Goal: Check status: Check status

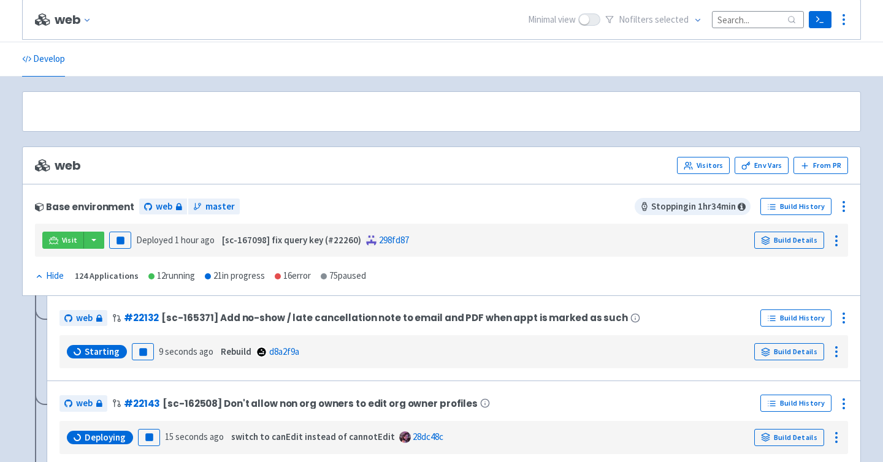
scroll to position [426, 0]
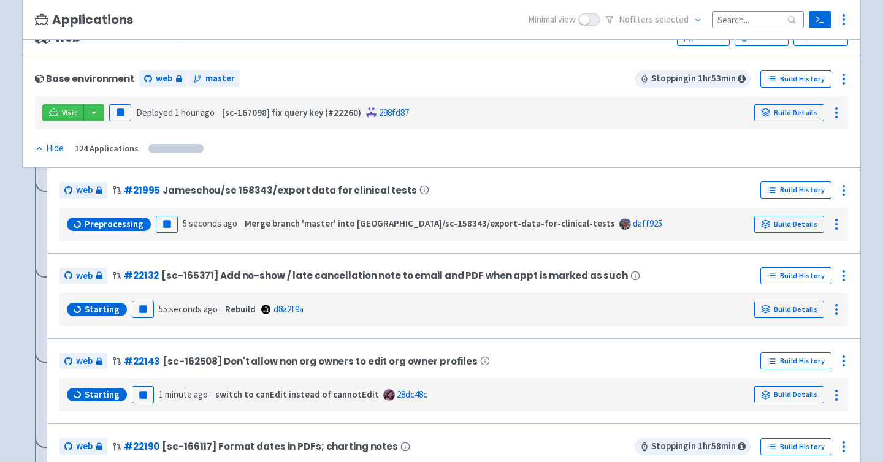
scroll to position [106, 0]
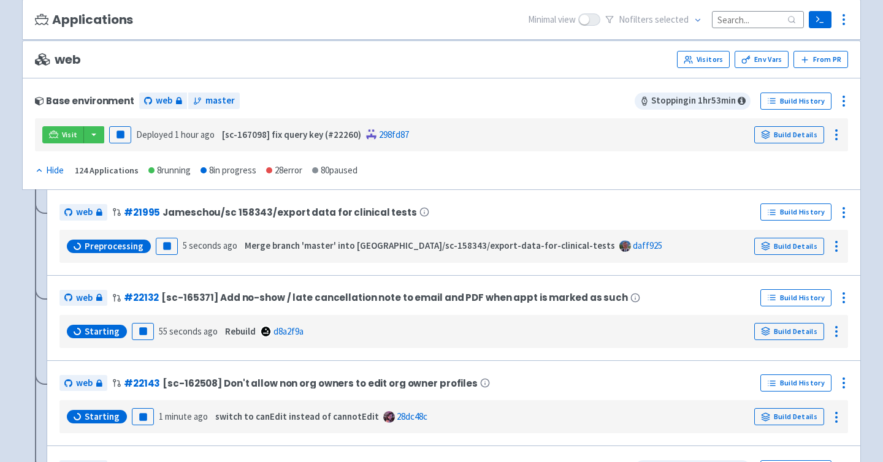
click at [741, 21] on input at bounding box center [758, 19] width 92 height 17
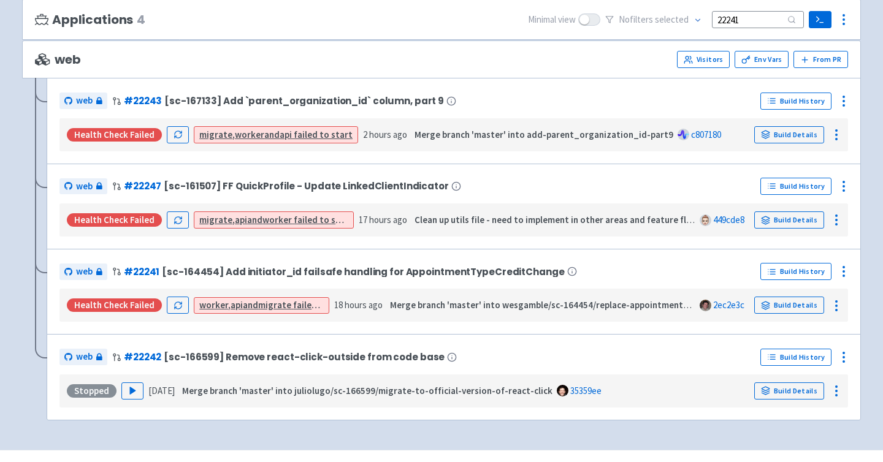
scroll to position [0, 0]
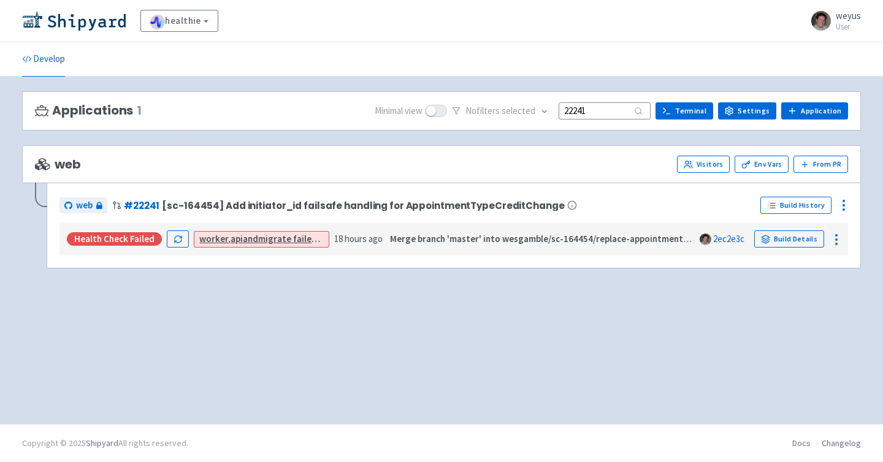
type input "22241"
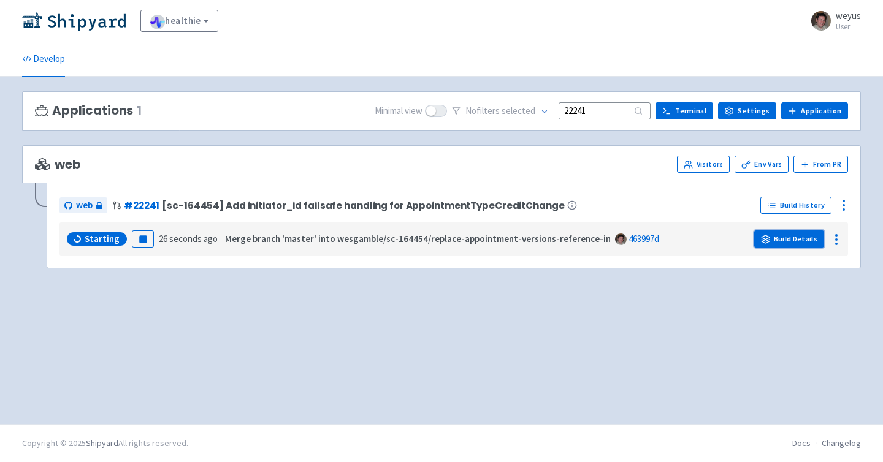
click at [781, 237] on link "Build Details" at bounding box center [789, 239] width 70 height 17
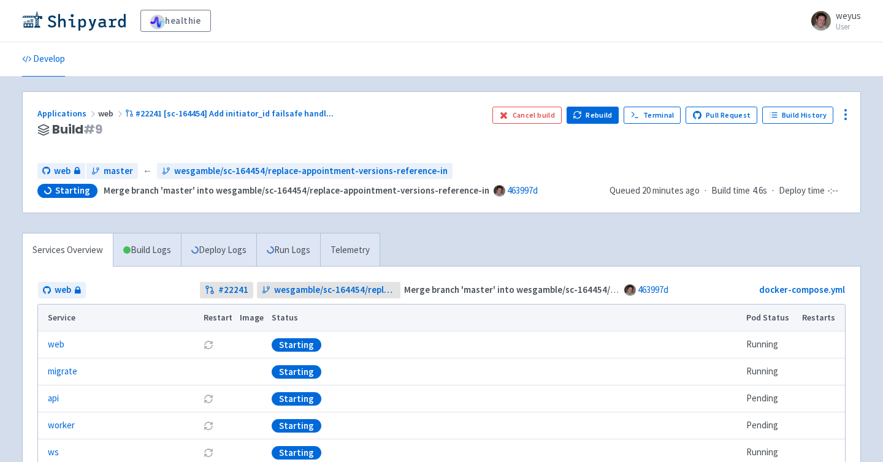
scroll to position [61, 0]
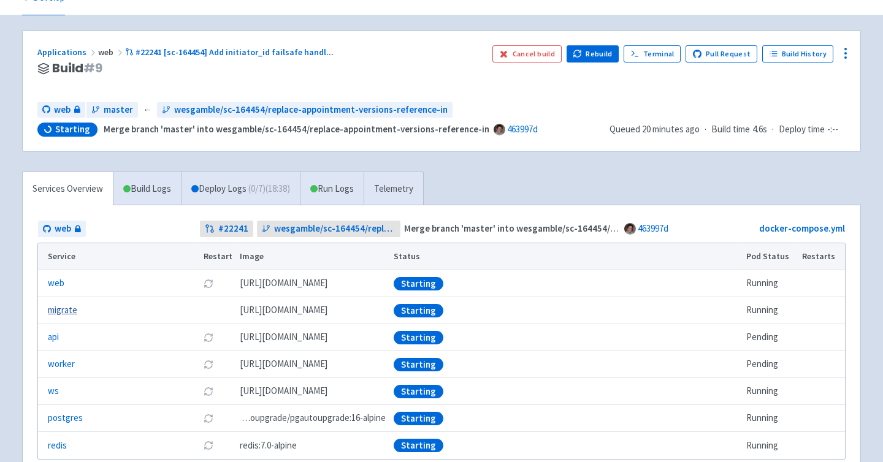
click at [59, 313] on link "migrate" at bounding box center [62, 310] width 29 height 14
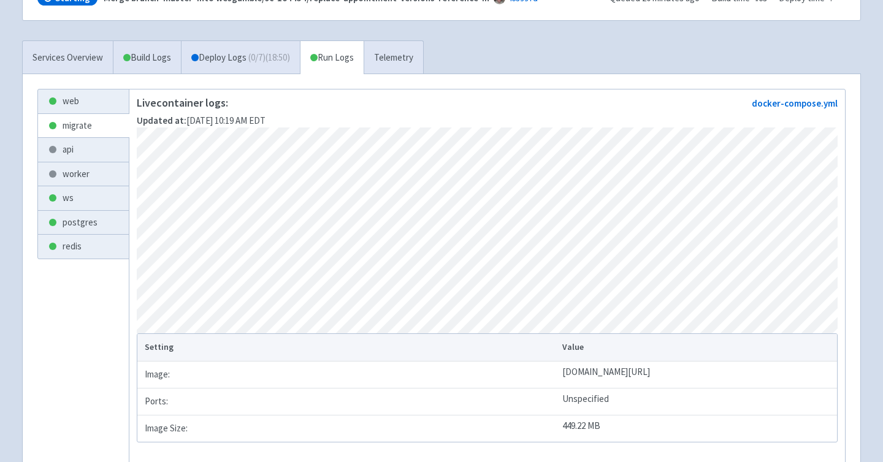
scroll to position [194, 0]
click at [69, 147] on link "api" at bounding box center [83, 149] width 91 height 24
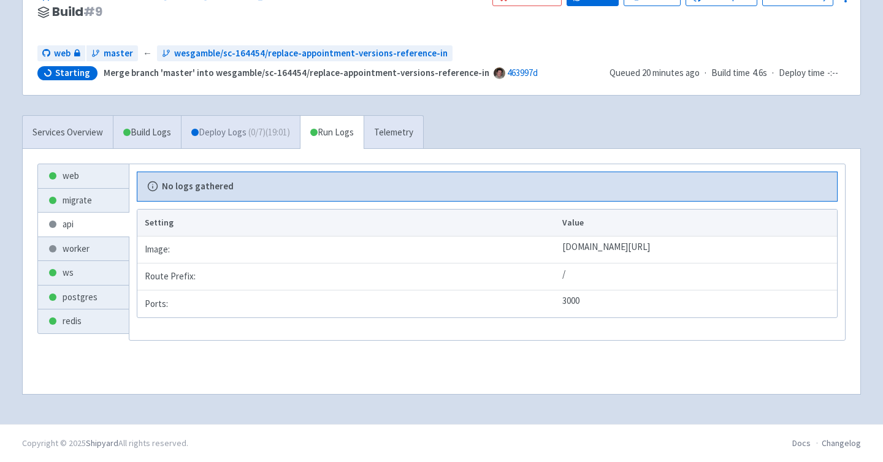
click at [249, 130] on link "Deploy Logs ( 0 / 7 ) (19:01)" at bounding box center [240, 133] width 119 height 34
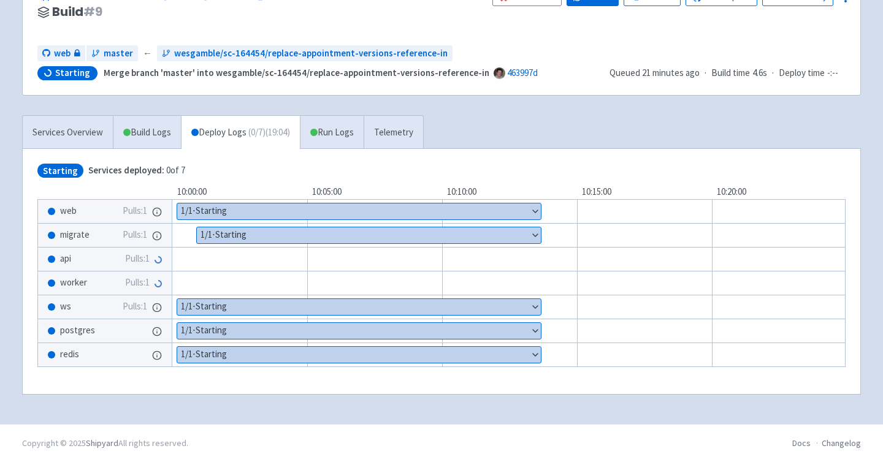
click at [237, 236] on button "Show details" at bounding box center [369, 235] width 344 height 16
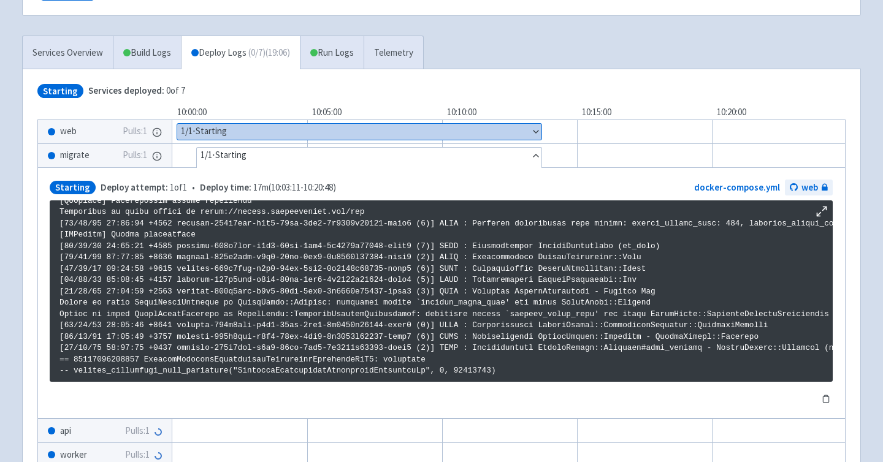
scroll to position [220, 0]
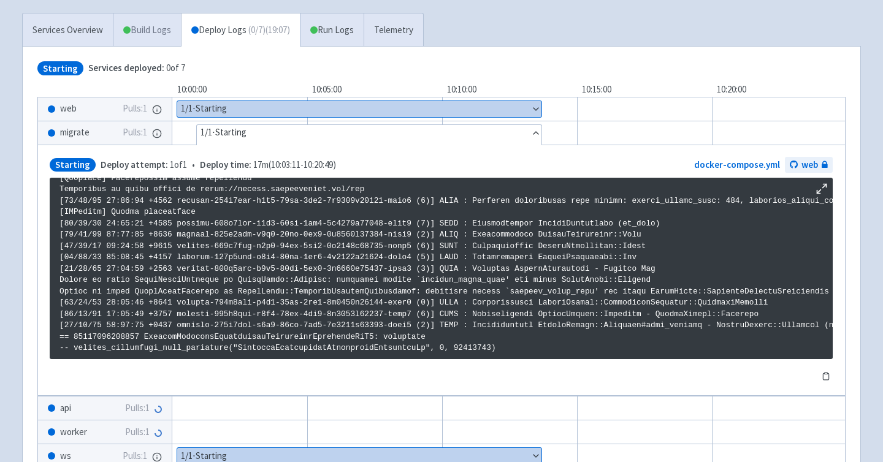
click at [131, 29] on link "Build Logs" at bounding box center [146, 30] width 67 height 34
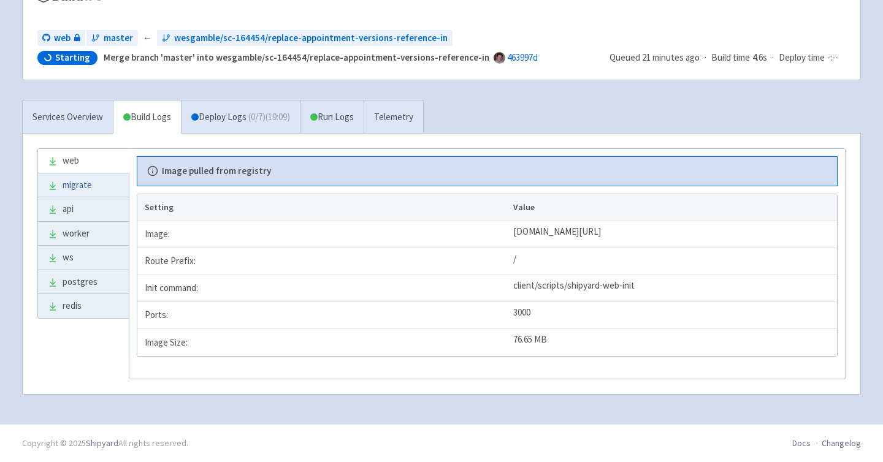
click at [75, 187] on link "migrate" at bounding box center [83, 185] width 91 height 24
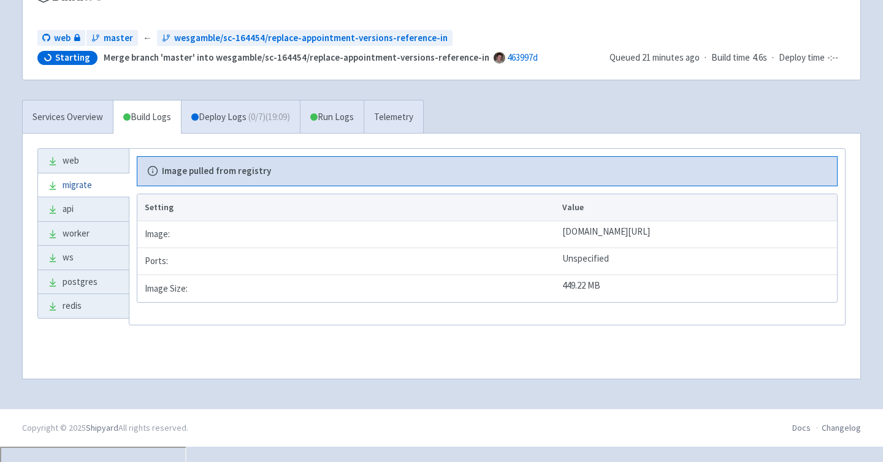
scroll to position [118, 0]
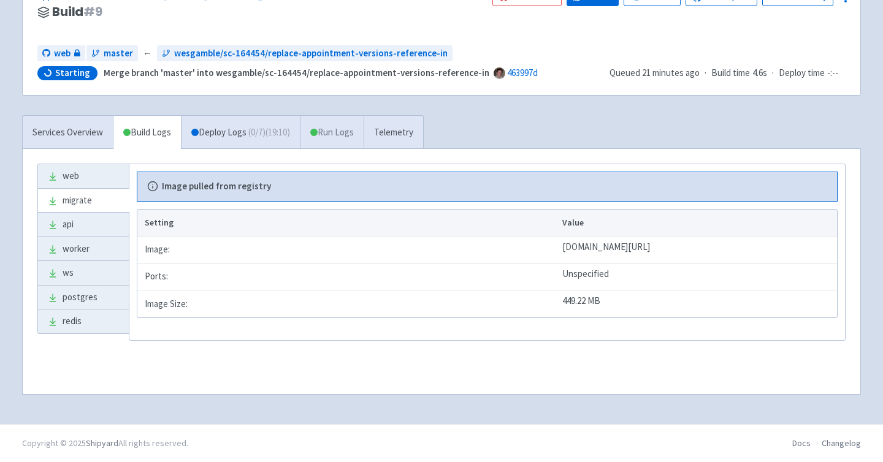
click at [357, 133] on link "Run Logs" at bounding box center [332, 133] width 64 height 34
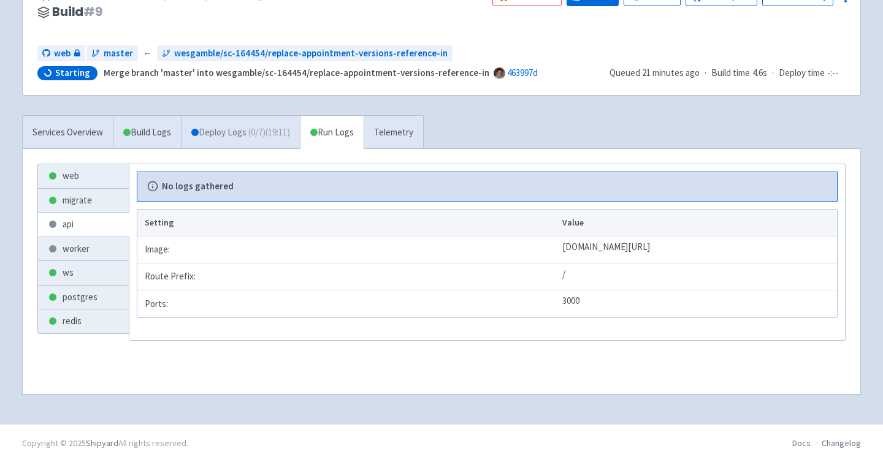
click at [254, 134] on span "( 0 / 7 ) (19:11)" at bounding box center [269, 133] width 42 height 14
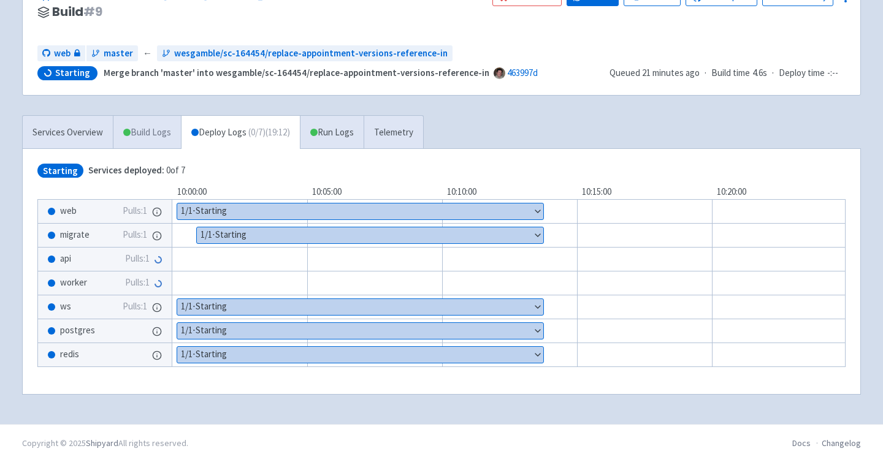
click at [143, 142] on link "Build Logs" at bounding box center [146, 133] width 67 height 34
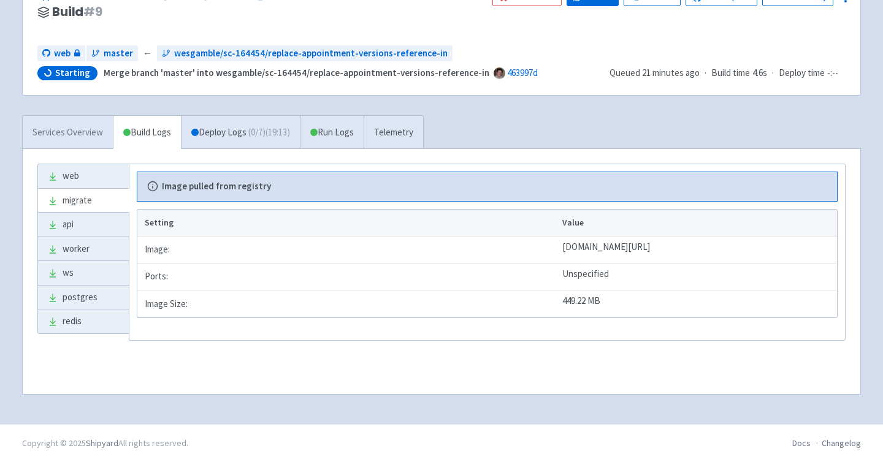
click at [87, 131] on link "Services Overview" at bounding box center [68, 133] width 90 height 34
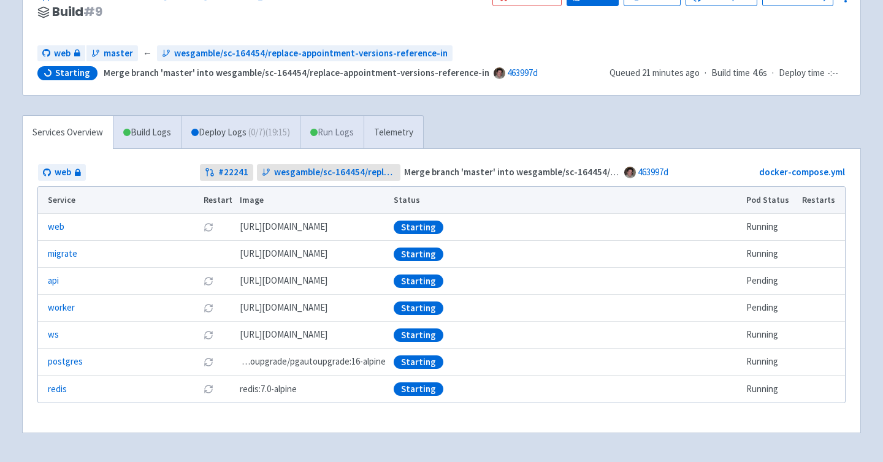
click at [341, 132] on link "Run Logs" at bounding box center [332, 133] width 64 height 34
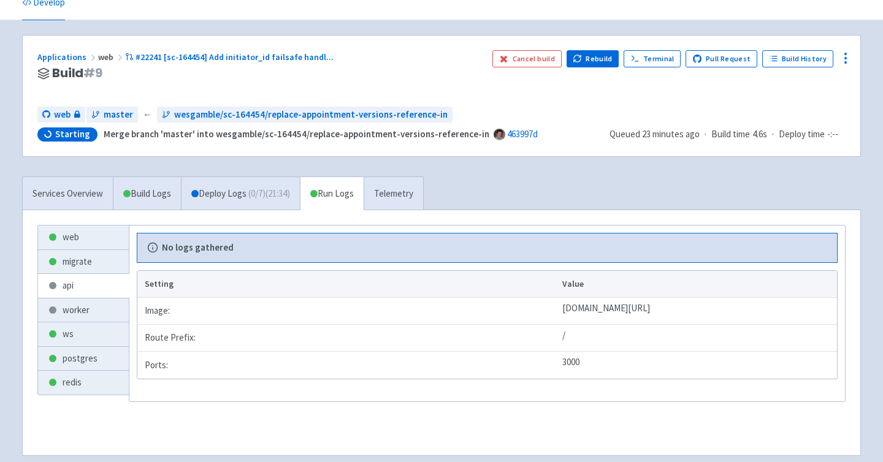
scroll to position [57, 0]
click at [81, 262] on link "migrate" at bounding box center [83, 262] width 91 height 24
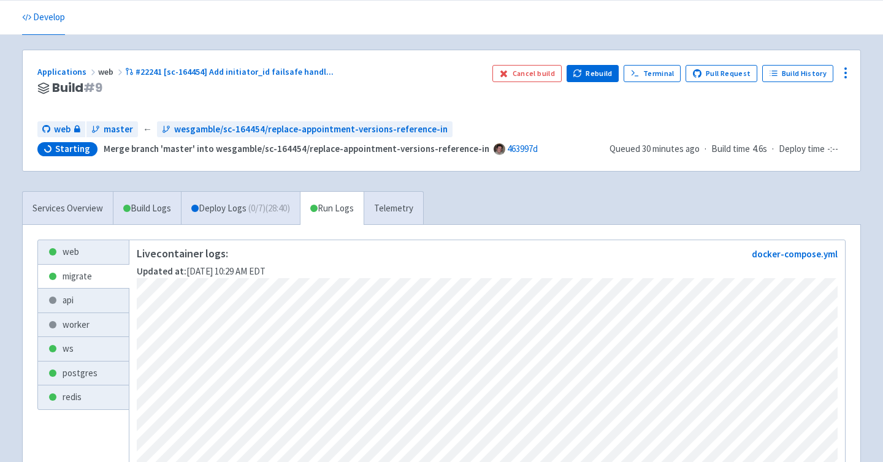
scroll to position [1, 0]
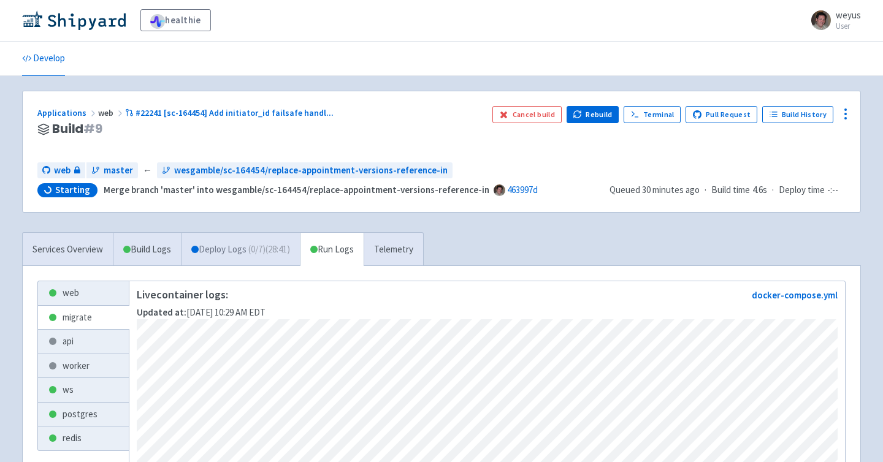
click at [219, 249] on link "Deploy Logs ( 0 / 7 ) (28:41)" at bounding box center [240, 250] width 119 height 34
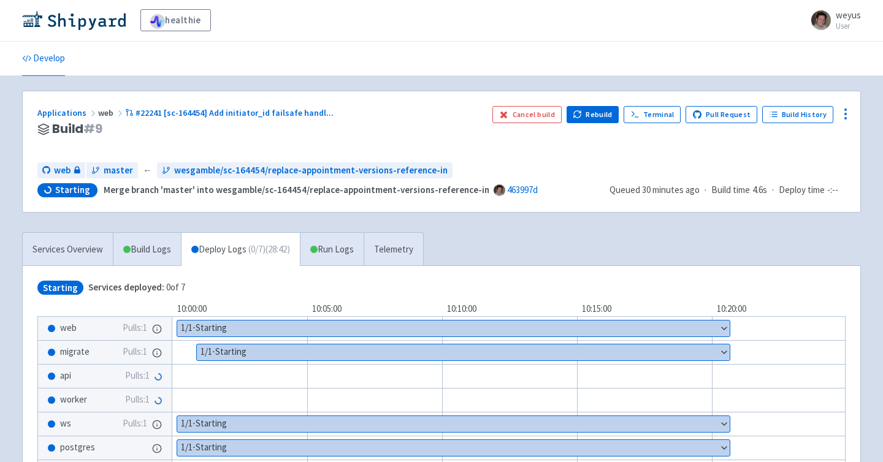
click at [325, 349] on button "Show details" at bounding box center [463, 353] width 533 height 16
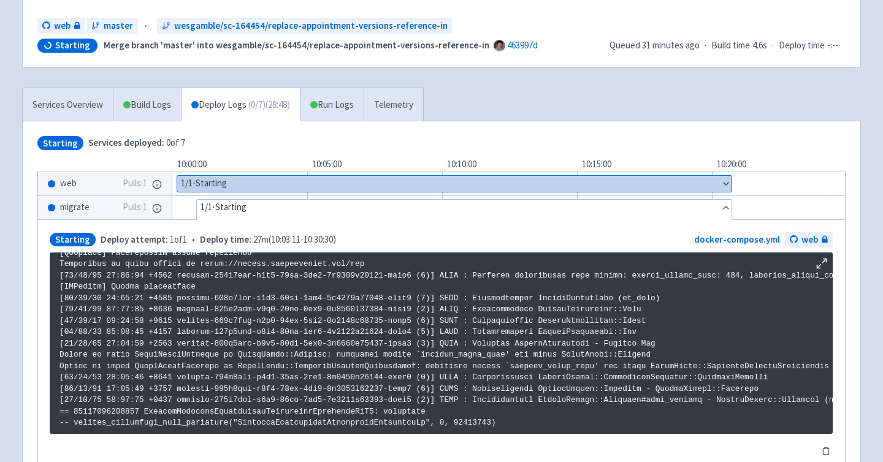
scroll to position [34, 0]
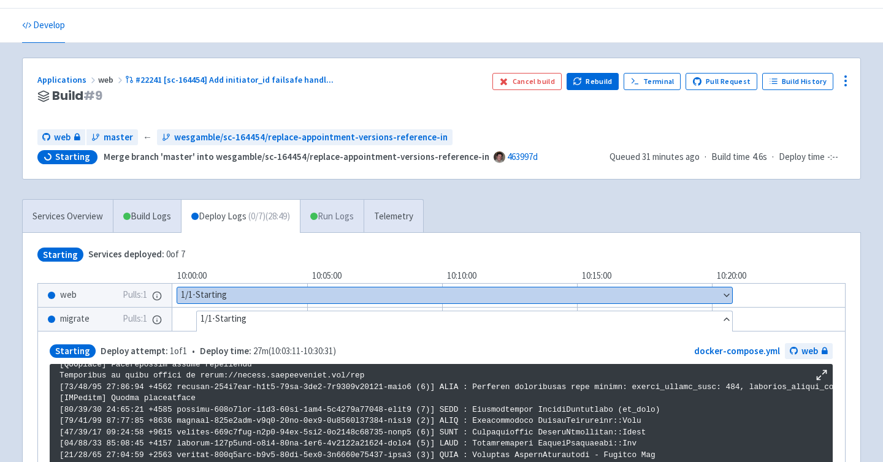
click at [325, 207] on link "Run Logs" at bounding box center [332, 217] width 64 height 34
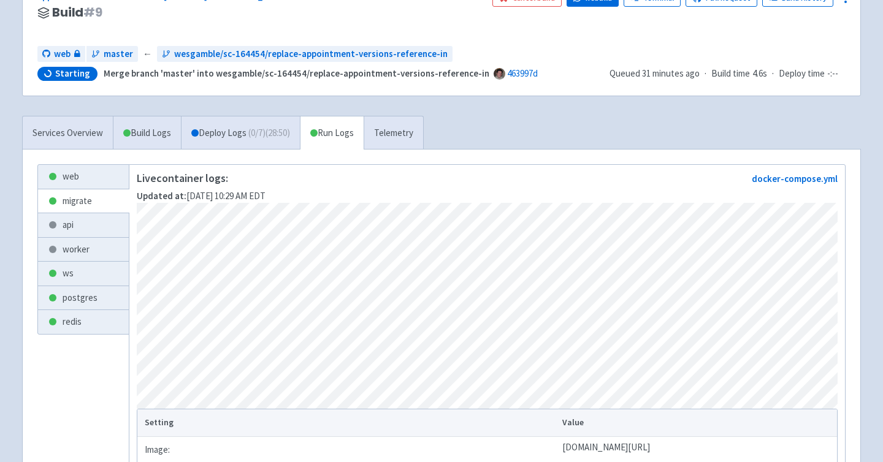
scroll to position [235, 0]
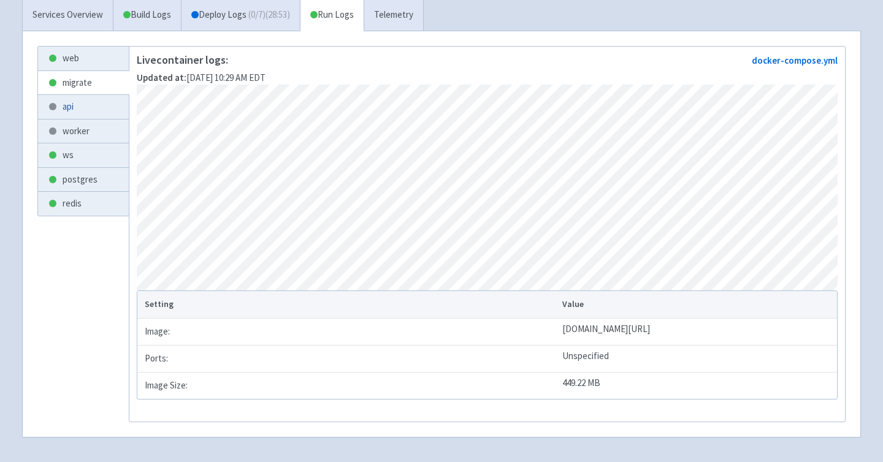
click at [86, 104] on link "api" at bounding box center [83, 107] width 91 height 24
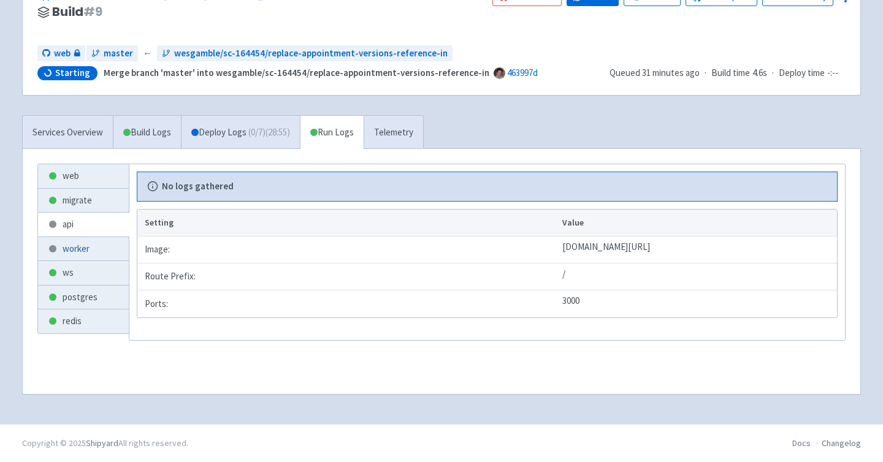
click at [83, 253] on link "worker" at bounding box center [83, 249] width 91 height 24
click at [92, 196] on link "migrate" at bounding box center [83, 201] width 91 height 24
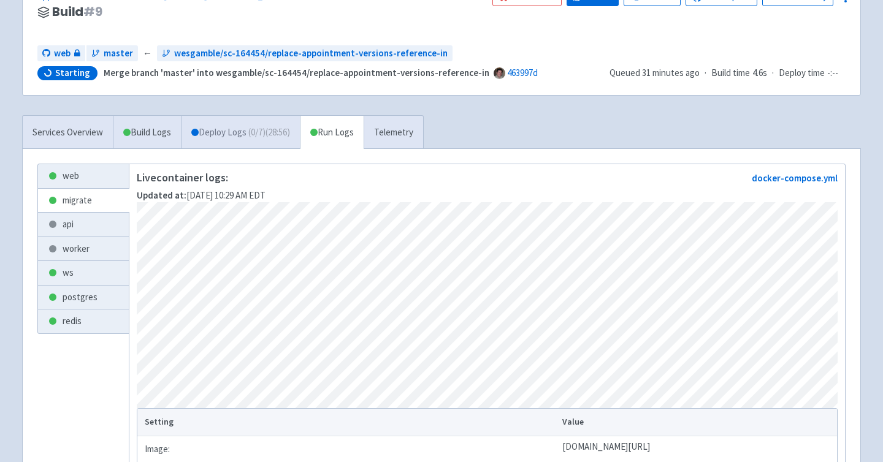
click at [262, 131] on span "( 0 / 7 ) (28:56)" at bounding box center [269, 133] width 42 height 14
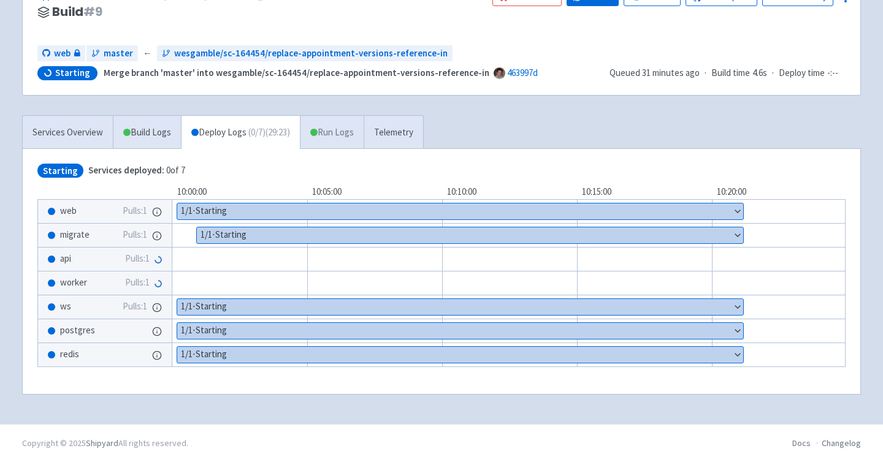
click at [356, 138] on link "Run Logs" at bounding box center [332, 133] width 64 height 34
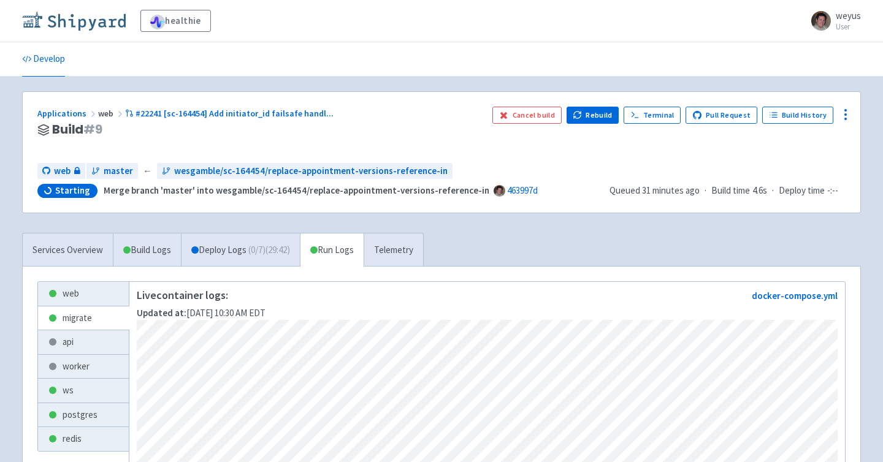
click at [59, 25] on img at bounding box center [74, 21] width 104 height 20
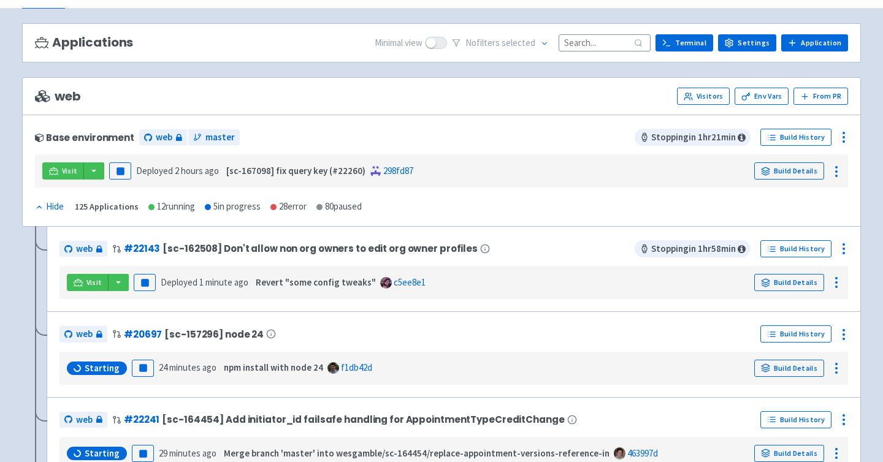
scroll to position [83, 0]
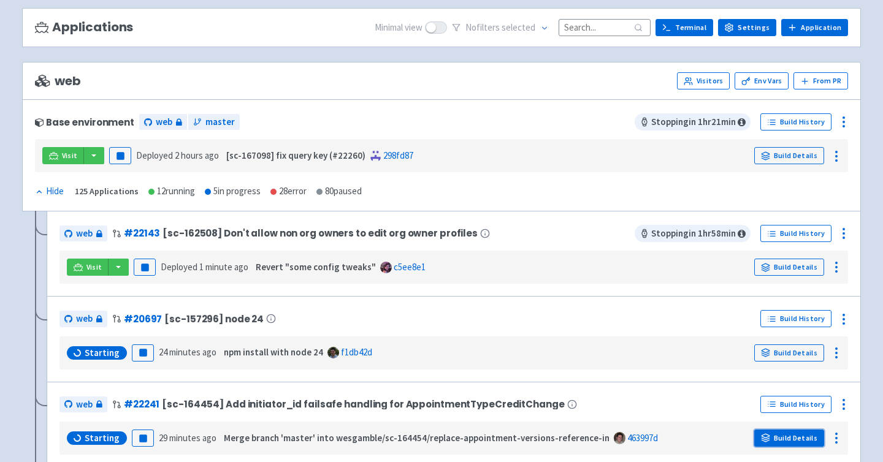
click at [790, 439] on link "Build Details" at bounding box center [789, 438] width 70 height 17
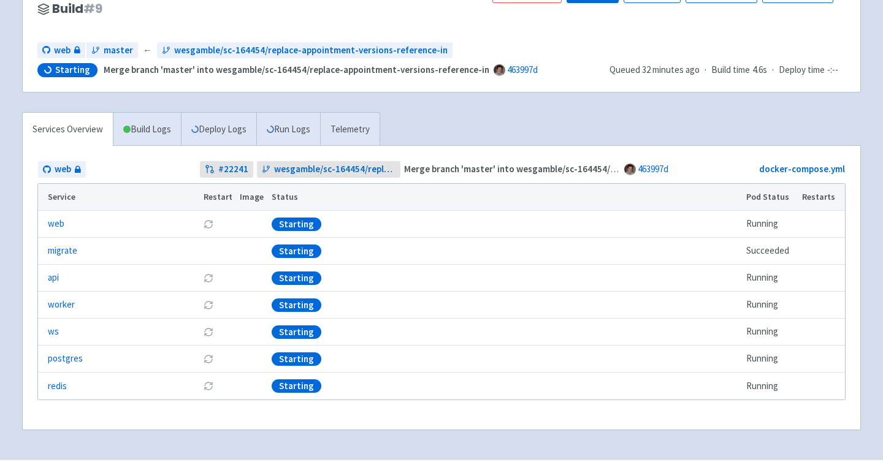
scroll to position [156, 0]
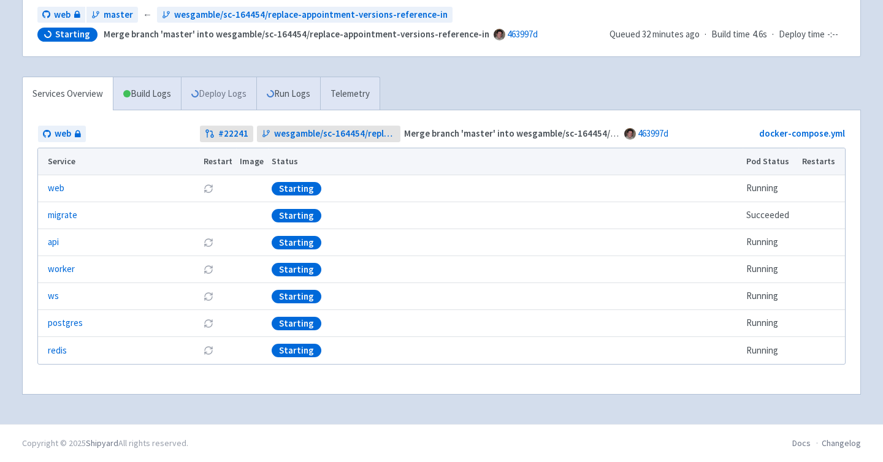
click at [226, 96] on link "Deploy Logs" at bounding box center [218, 94] width 75 height 34
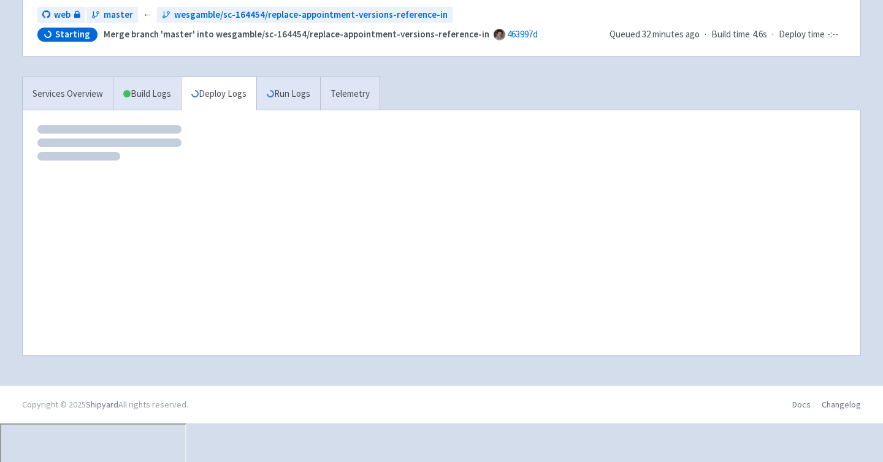
scroll to position [118, 0]
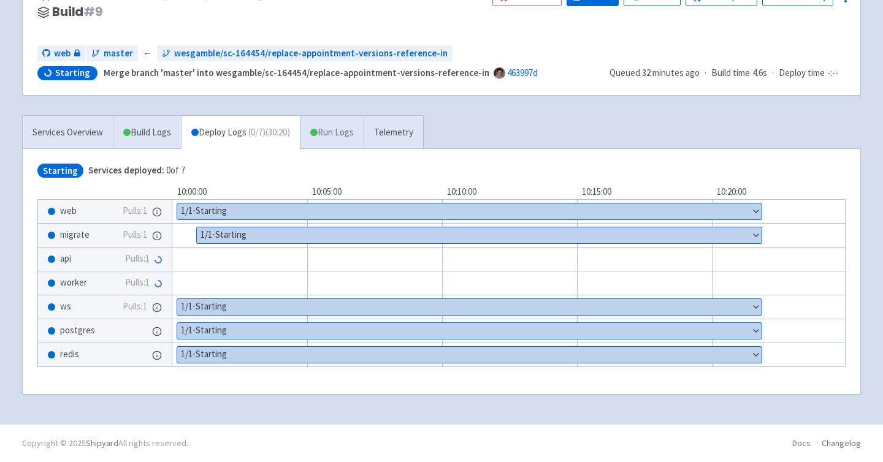
click at [334, 129] on link "Run Logs" at bounding box center [332, 133] width 64 height 34
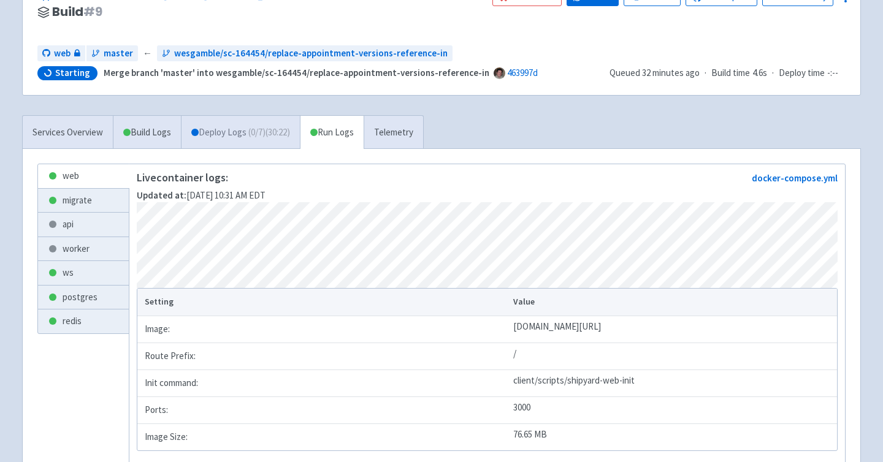
click at [238, 134] on link "Deploy Logs ( 0 / 7 ) (30:22)" at bounding box center [240, 133] width 119 height 34
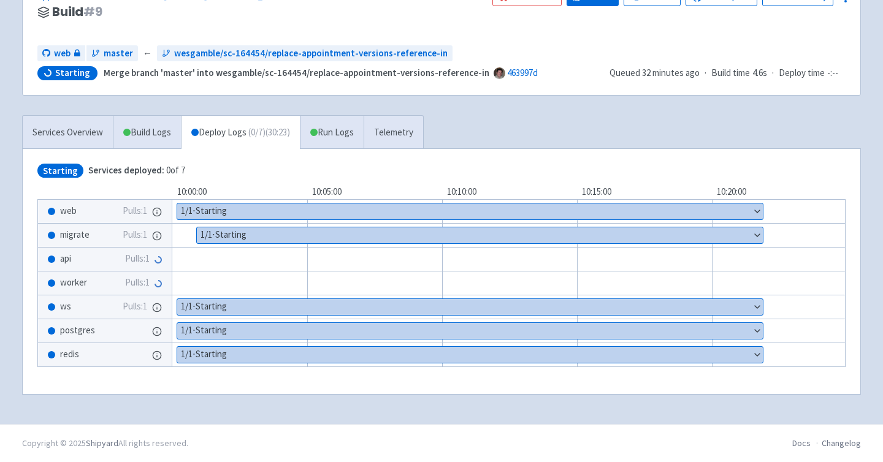
click at [77, 235] on span "migrate" at bounding box center [74, 235] width 29 height 14
click at [168, 120] on link "Build Logs" at bounding box center [146, 133] width 67 height 34
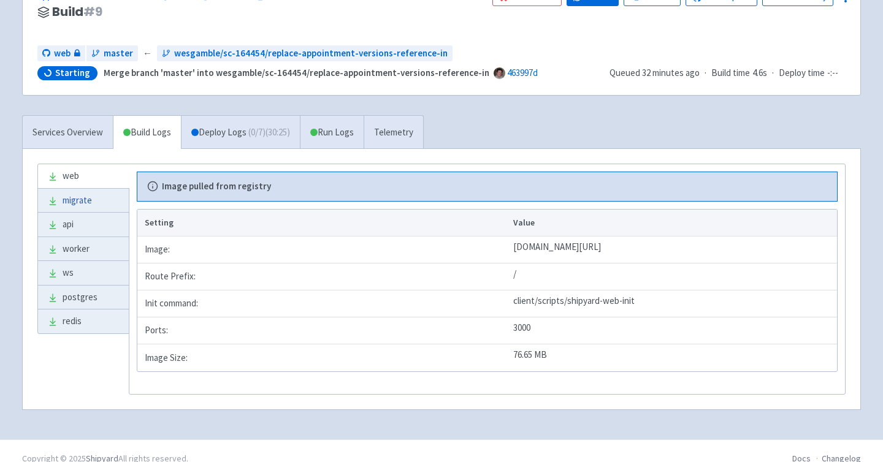
click at [88, 199] on link "migrate" at bounding box center [83, 201] width 91 height 24
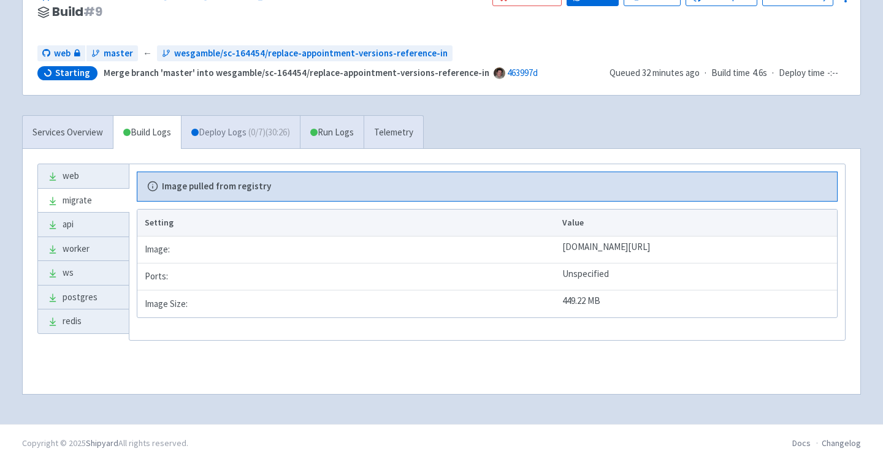
click at [226, 125] on link "Deploy Logs ( 0 / 7 ) (30:26)" at bounding box center [240, 133] width 119 height 34
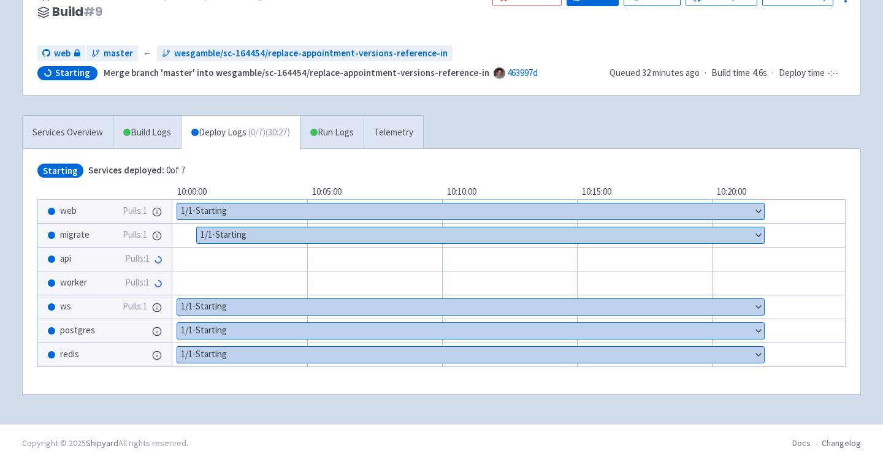
click at [240, 231] on button "Show details" at bounding box center [480, 235] width 567 height 16
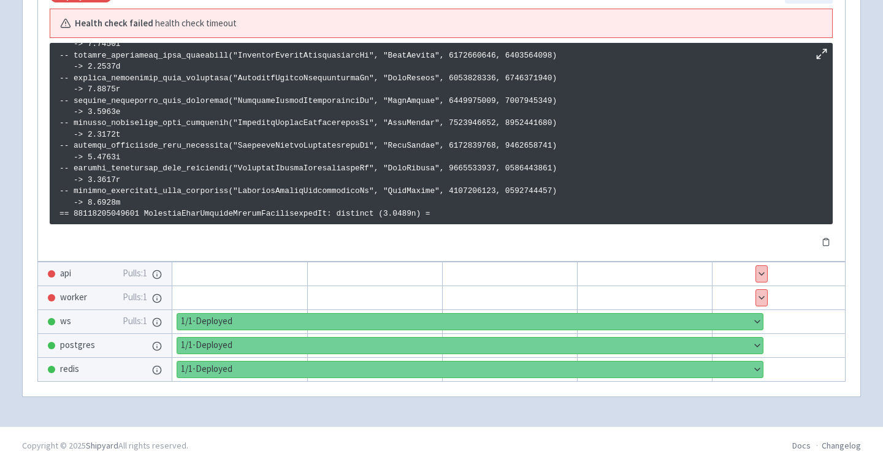
scroll to position [493, 0]
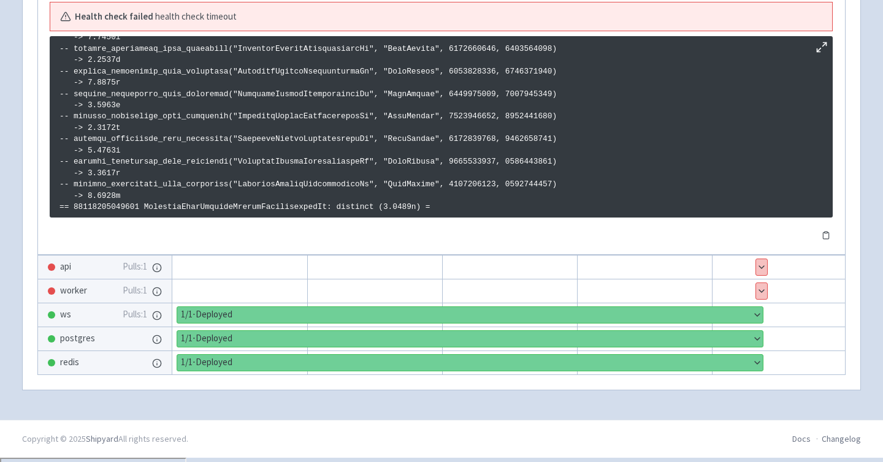
click at [119, 267] on div "api Pulls: 1" at bounding box center [105, 267] width 134 height 23
click at [73, 269] on div "api Pulls: 1" at bounding box center [105, 267] width 134 height 23
click at [82, 301] on div "worker Pulls: 1" at bounding box center [105, 291] width 134 height 23
click at [760, 267] on button "Show details" at bounding box center [761, 267] width 11 height 16
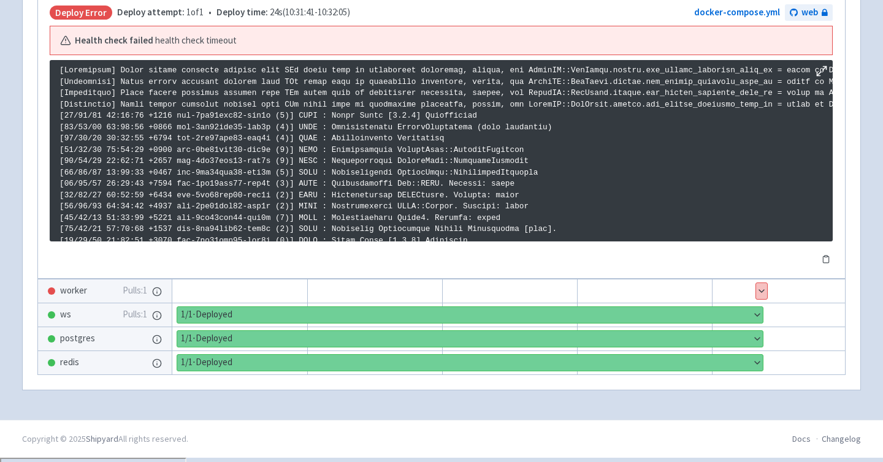
scroll to position [1271, 0]
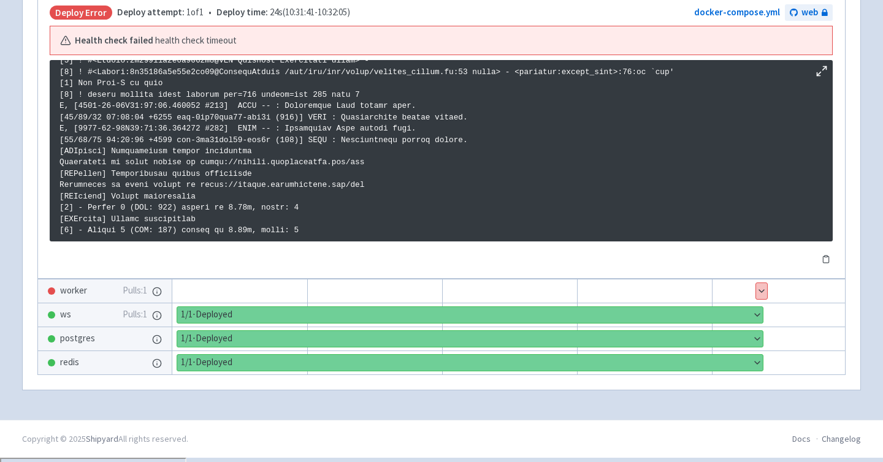
click at [760, 292] on button "Show details" at bounding box center [761, 291] width 11 height 16
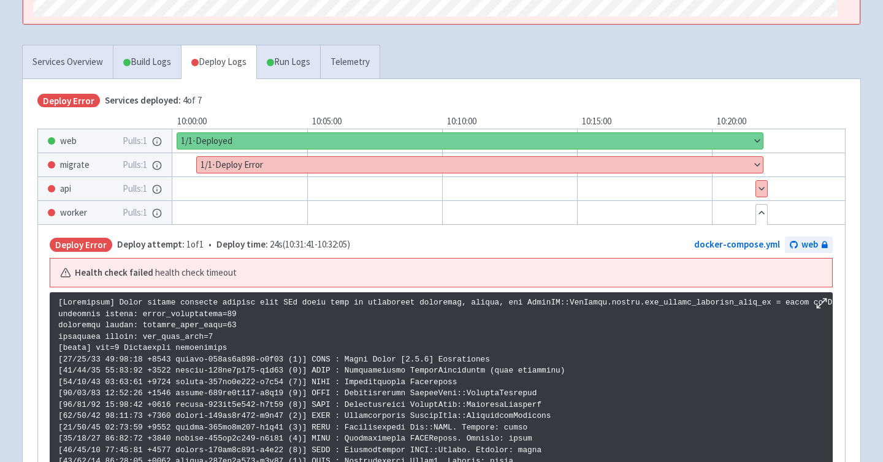
scroll to position [230, 0]
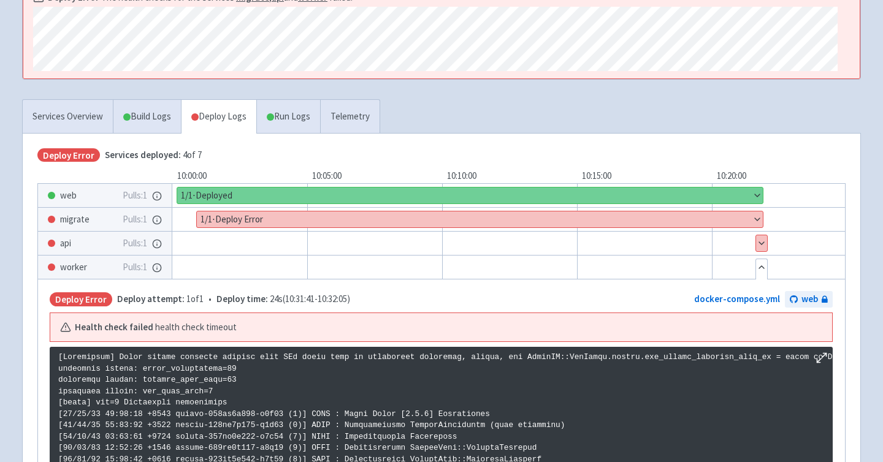
click at [763, 264] on button "Hide details" at bounding box center [761, 267] width 11 height 16
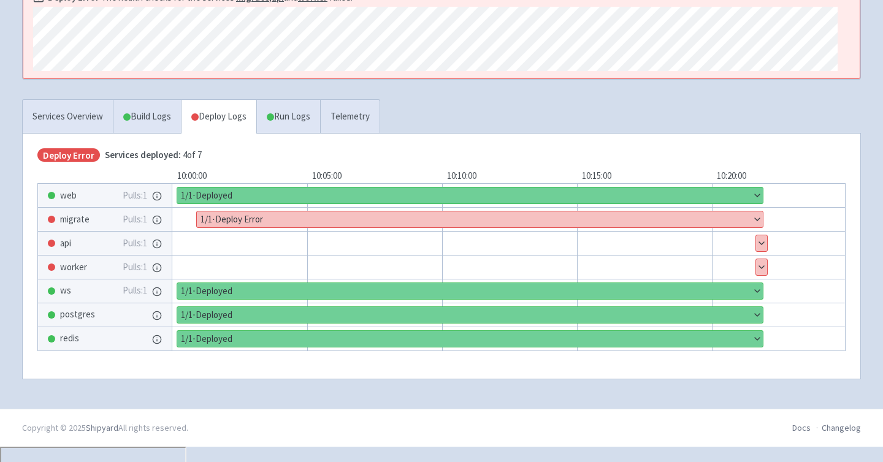
scroll to position [215, 0]
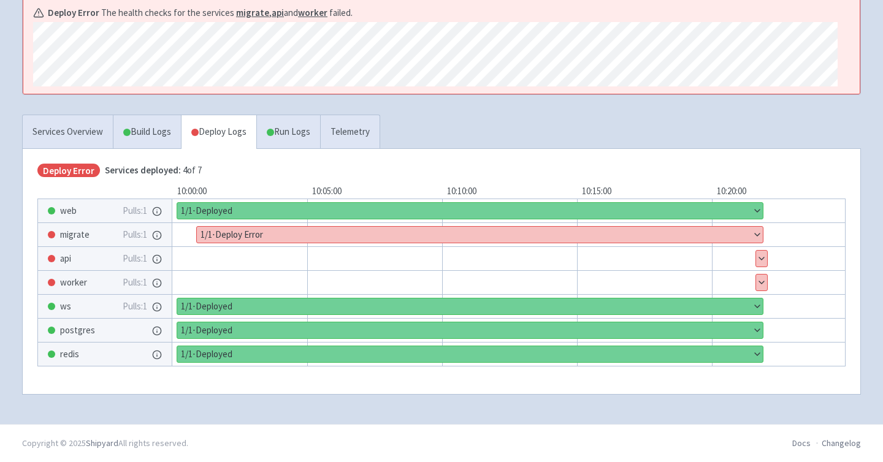
click at [267, 240] on button "Show details" at bounding box center [480, 235] width 566 height 16
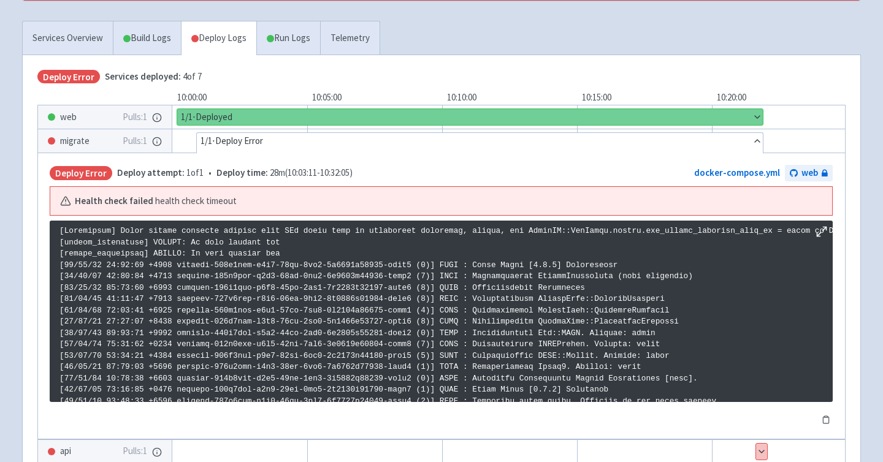
scroll to position [290, 0]
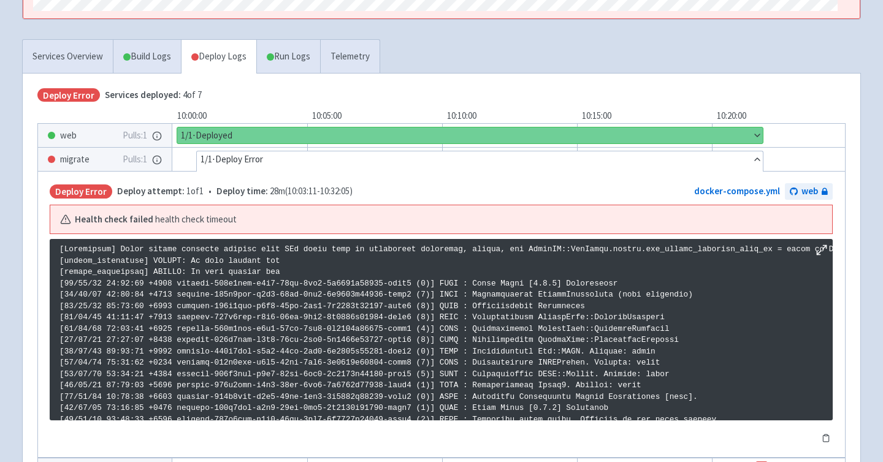
click at [280, 158] on button "Hide details" at bounding box center [480, 159] width 566 height 16
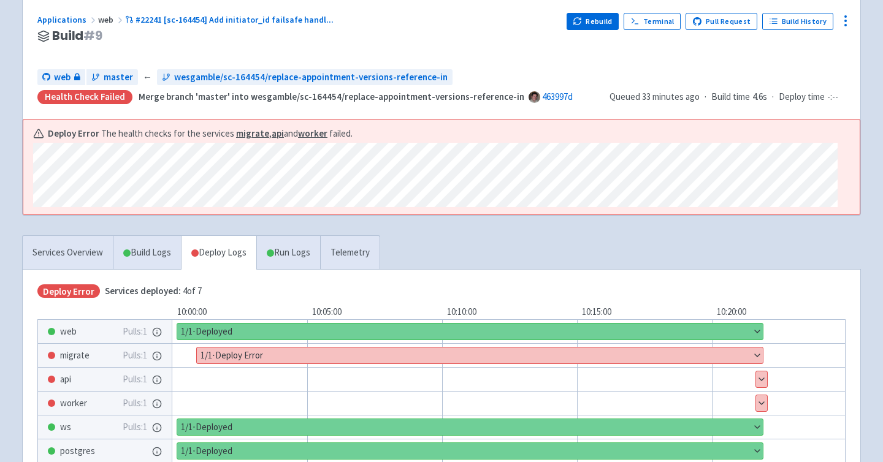
scroll to position [59, 0]
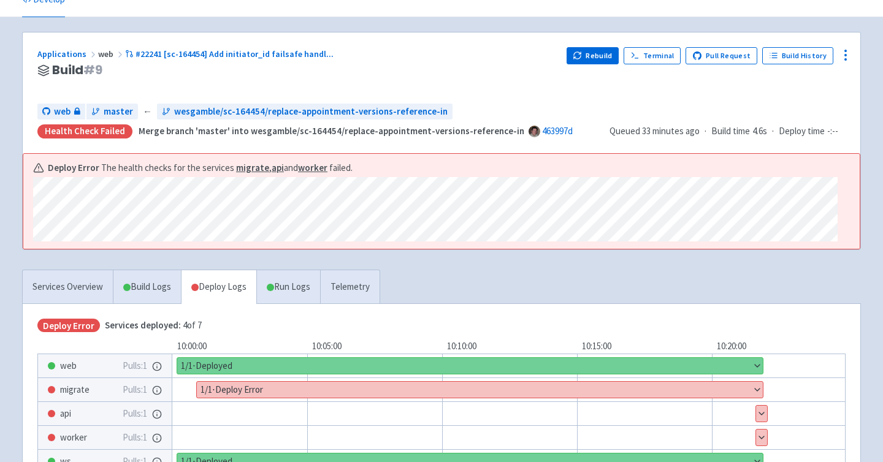
click at [303, 391] on button "Show details" at bounding box center [480, 390] width 566 height 16
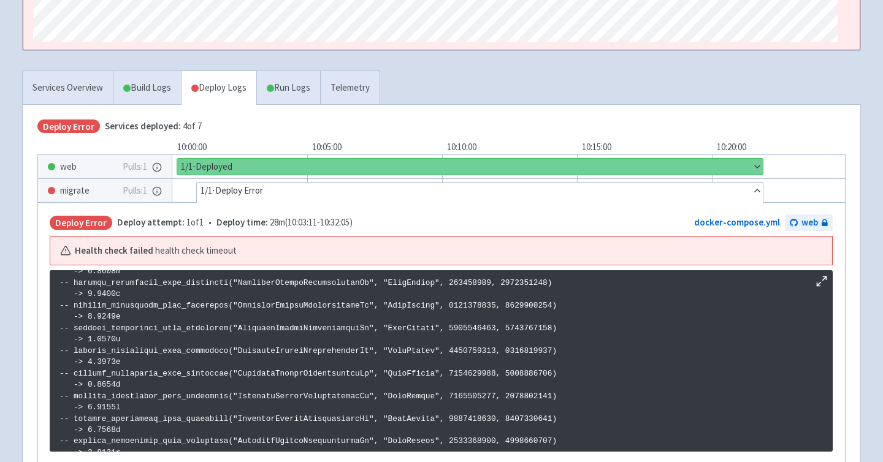
scroll to position [772, 0]
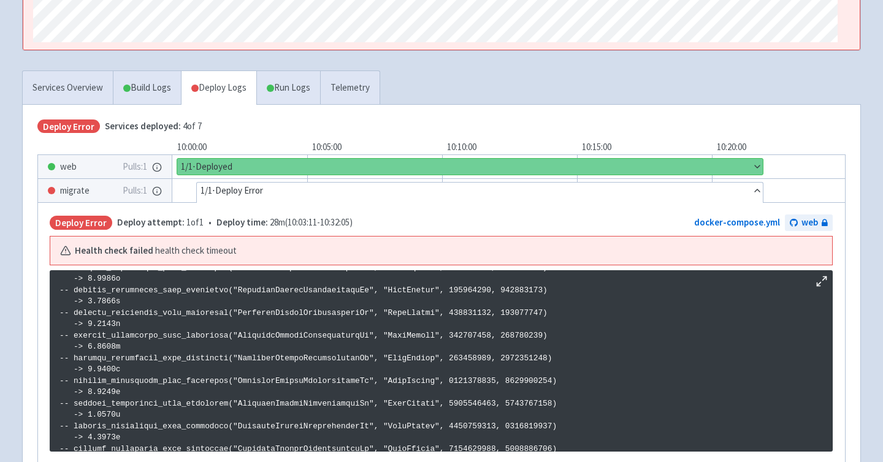
click at [345, 192] on button "Hide details" at bounding box center [480, 191] width 566 height 16
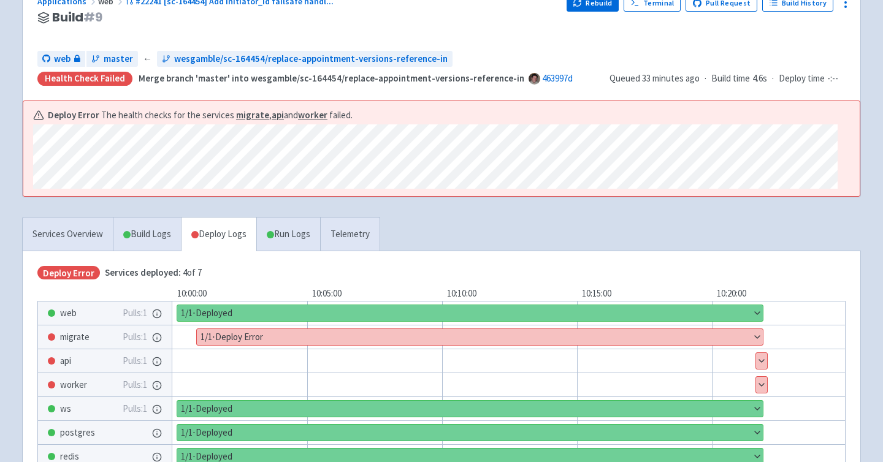
scroll to position [177, 0]
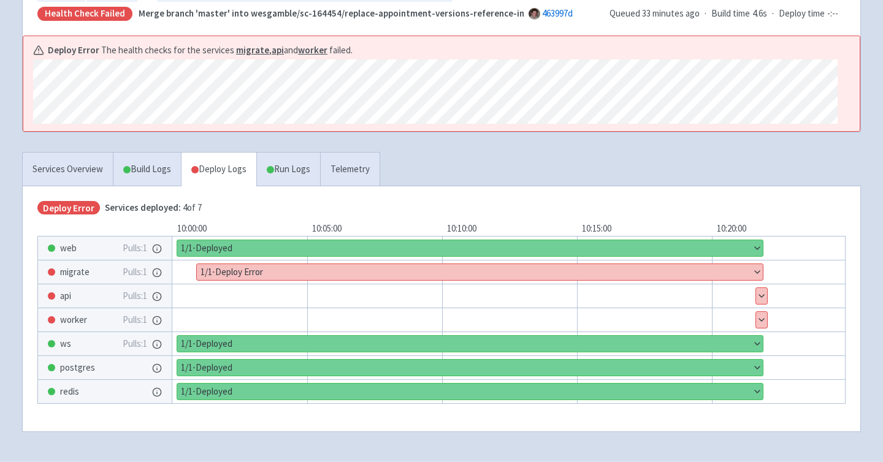
click at [327, 273] on button "Show details" at bounding box center [480, 272] width 566 height 16
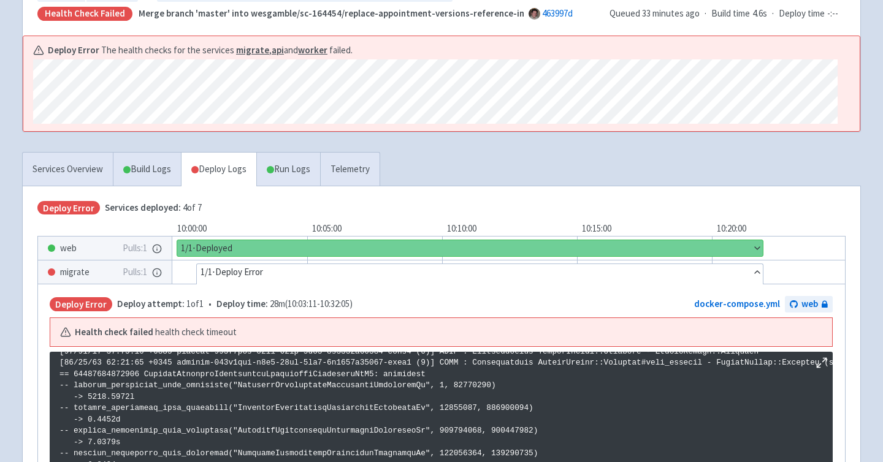
scroll to position [330, 0]
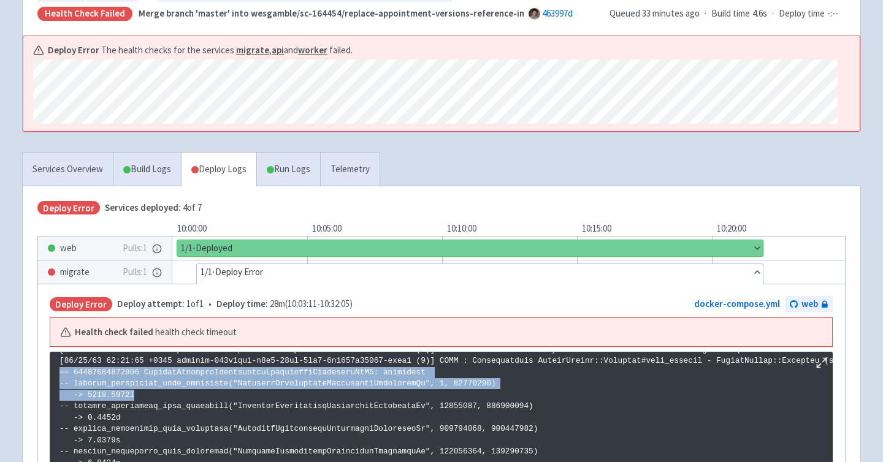
drag, startPoint x: 56, startPoint y: 376, endPoint x: 186, endPoint y: 399, distance: 131.4
click at [186, 399] on pre at bounding box center [441, 442] width 783 height 181
copy p "== 20250917211703 EnqueueBackfillAppointmentInclusionsInitiatorIdV2: migrating …"
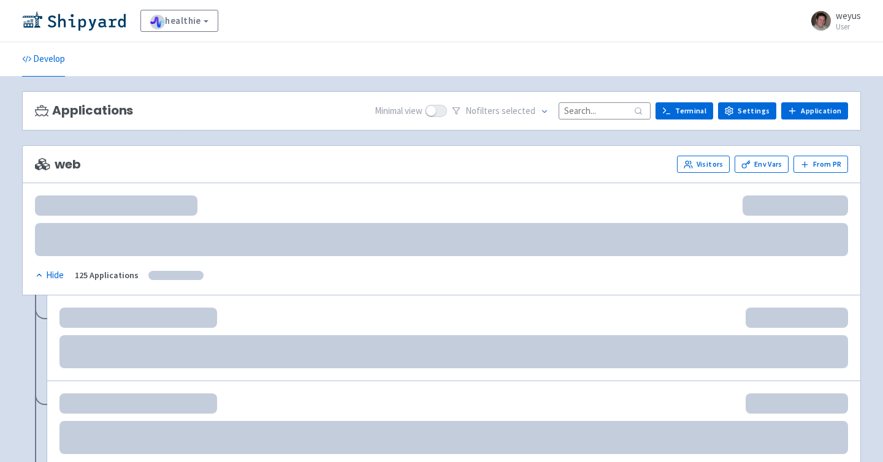
scroll to position [83, 0]
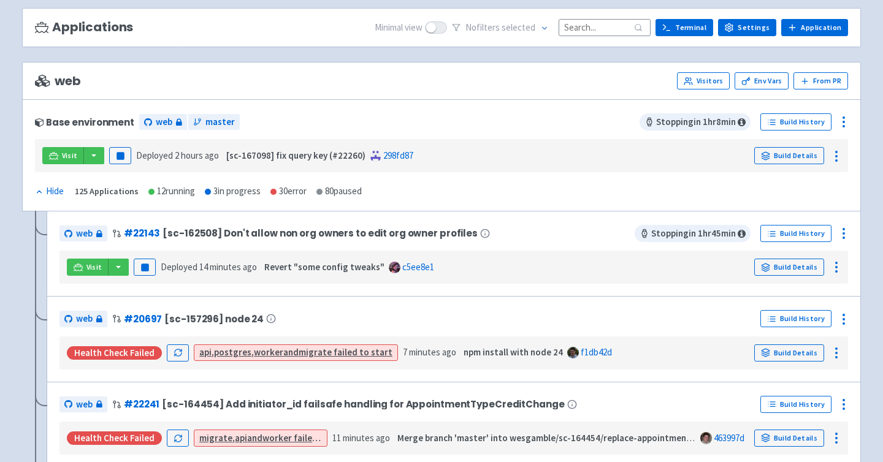
click at [612, 31] on input at bounding box center [605, 27] width 92 height 17
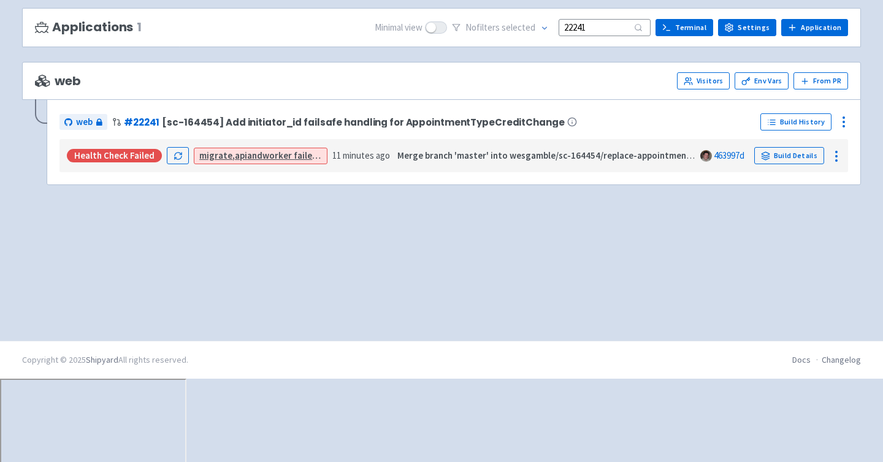
scroll to position [0, 0]
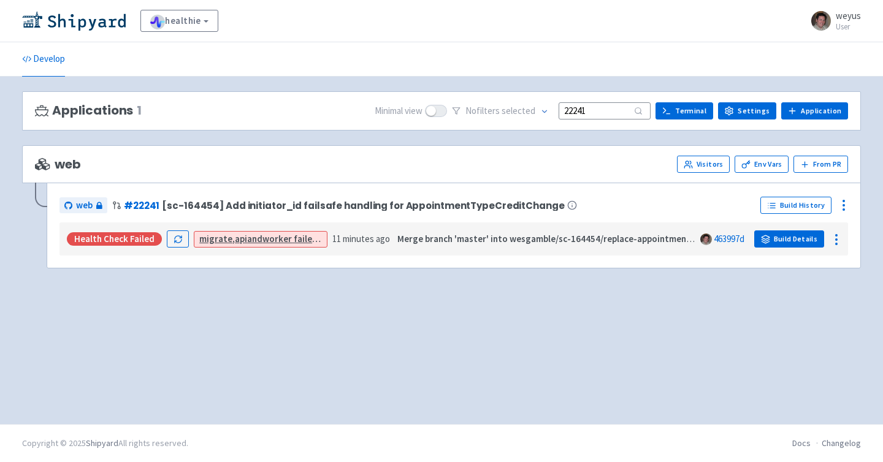
type input "22241"
click at [799, 236] on link "Build Details" at bounding box center [789, 239] width 70 height 17
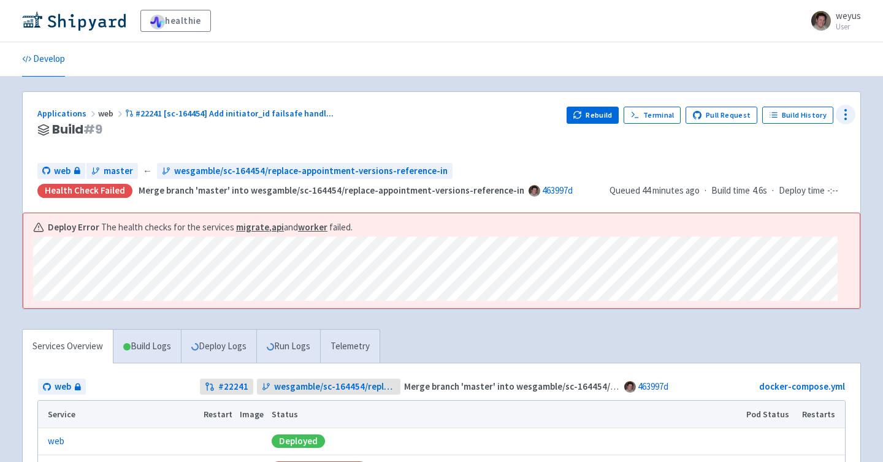
click at [846, 113] on icon at bounding box center [845, 114] width 15 height 15
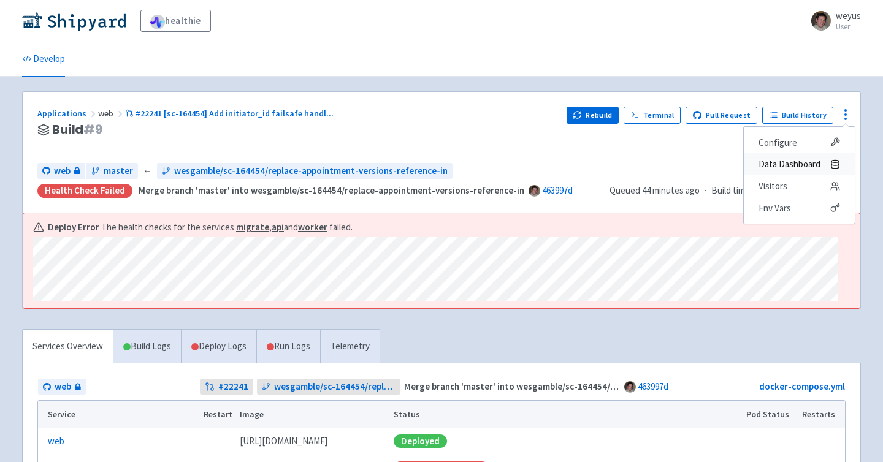
click at [791, 161] on span "Data Dashboard" at bounding box center [789, 164] width 62 height 17
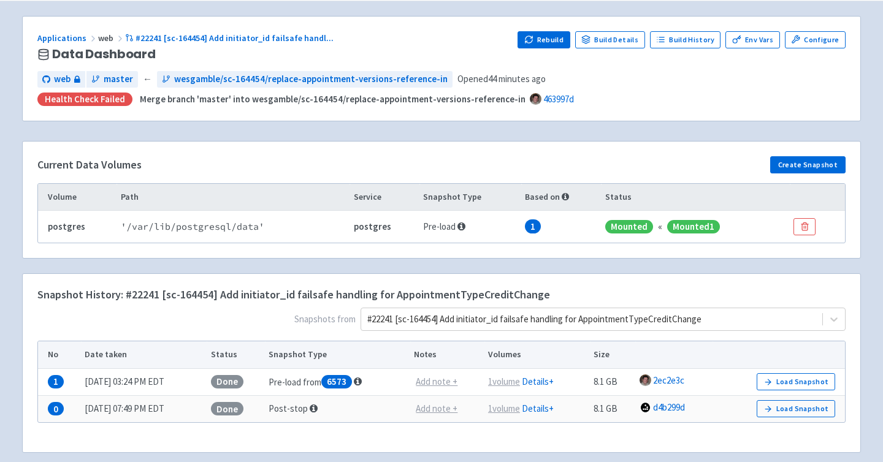
scroll to position [80, 0]
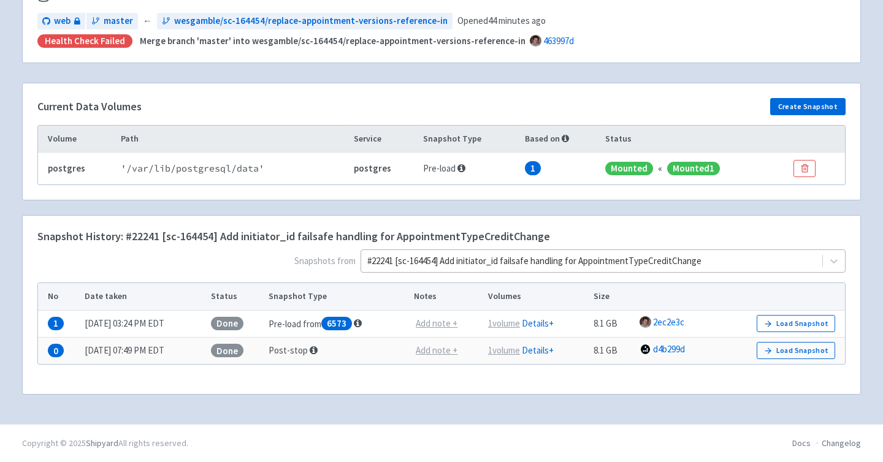
click at [575, 273] on div "#22241 [sc-164454] Add initiator_id failsafe handling for AppointmentTypeCredit…" at bounding box center [602, 261] width 485 height 23
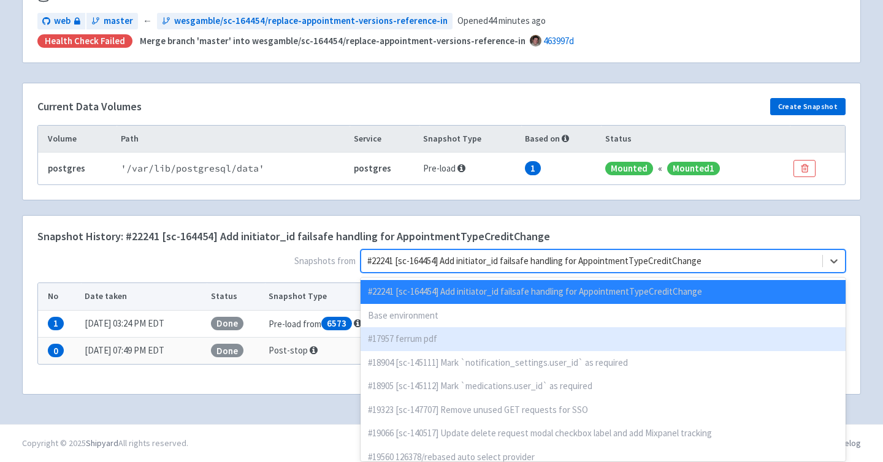
click at [563, 328] on div "#17957 ferrum pdf" at bounding box center [602, 339] width 485 height 24
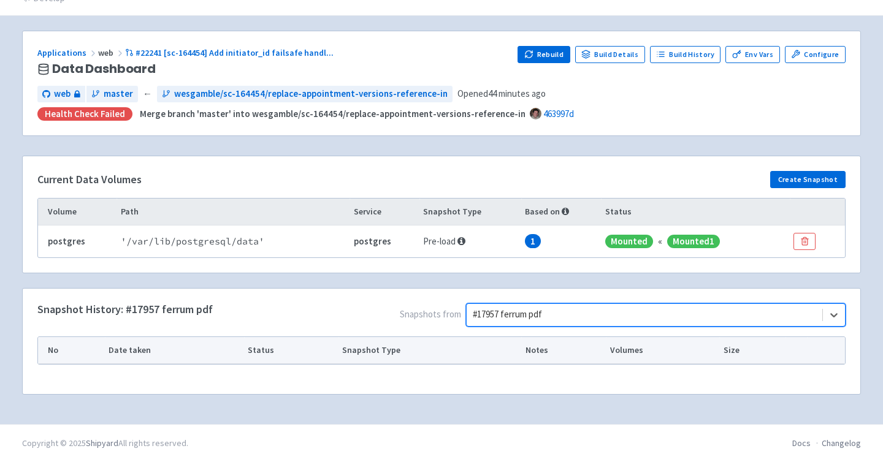
click at [563, 317] on div "option #17957 ferrum pdf, selected. Select is focused ,type to refine list, pre…" at bounding box center [655, 314] width 379 height 23
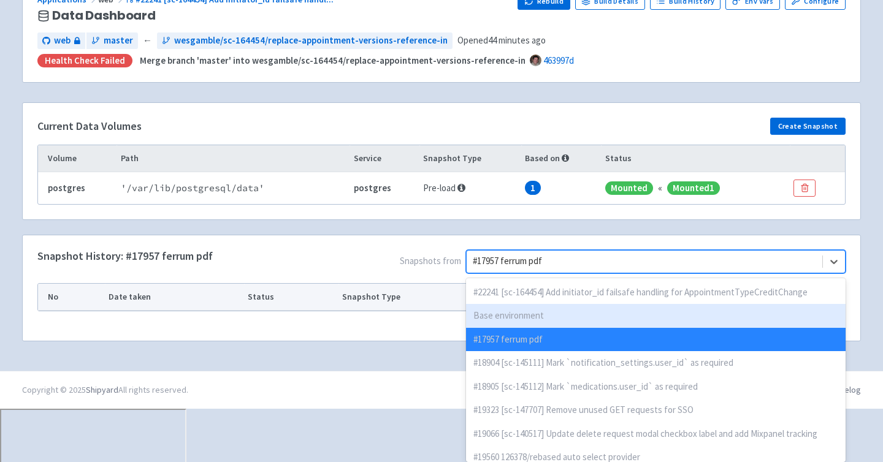
click at [563, 314] on div "Base environment" at bounding box center [655, 316] width 379 height 24
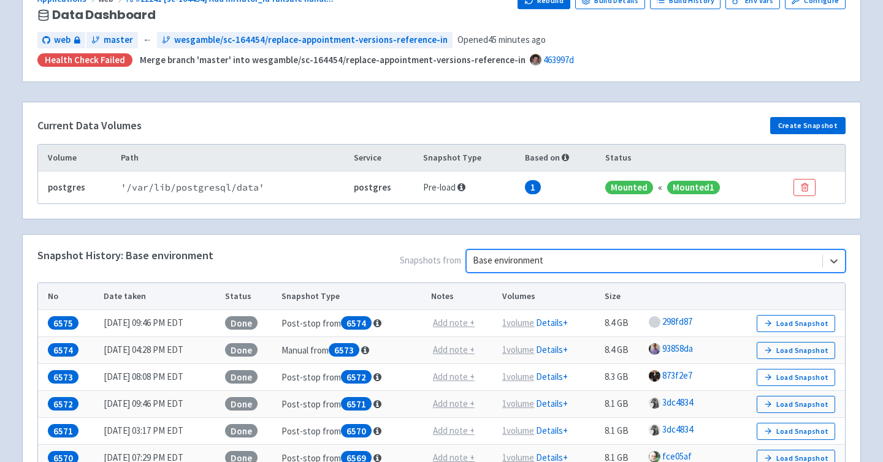
scroll to position [134, 0]
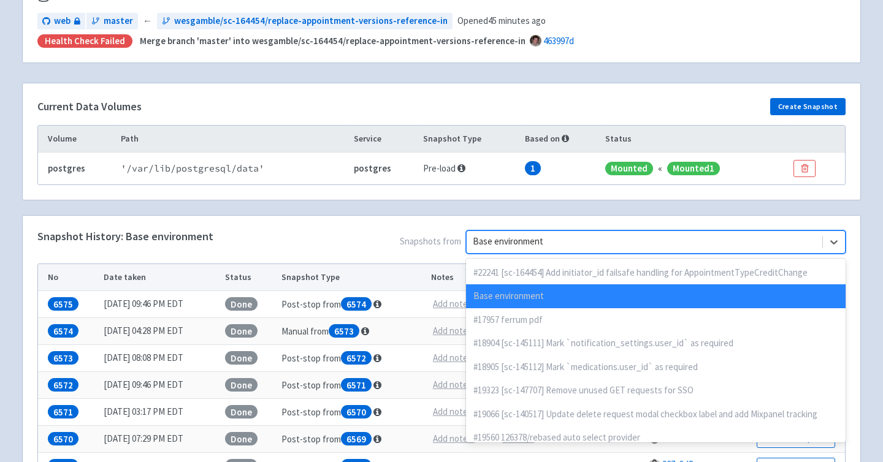
click at [692, 241] on div at bounding box center [644, 242] width 343 height 17
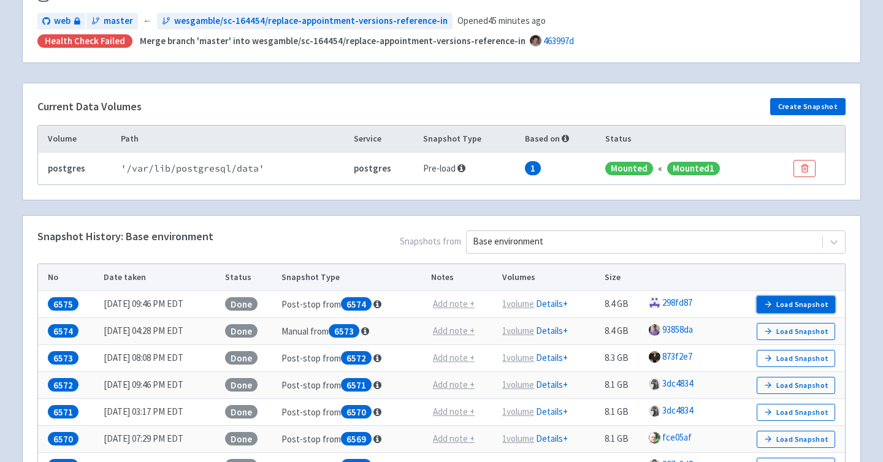
click at [786, 305] on button "Load Snapshot" at bounding box center [796, 304] width 78 height 17
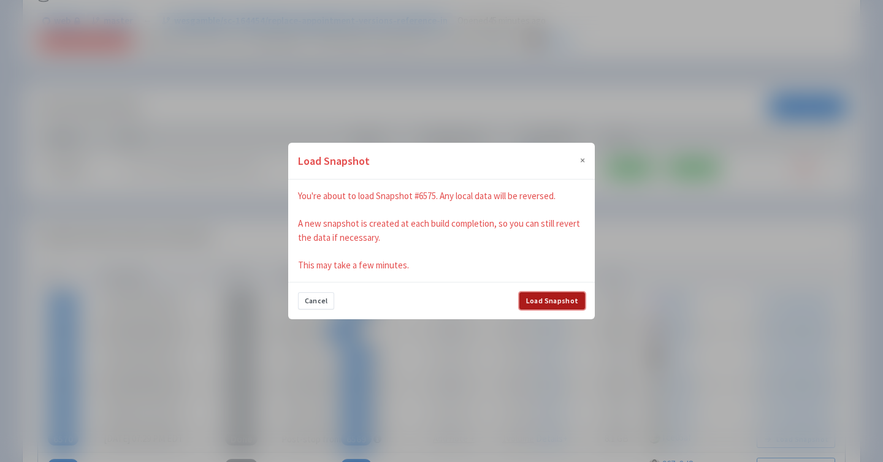
click at [532, 302] on button "Load Snapshot" at bounding box center [552, 300] width 66 height 17
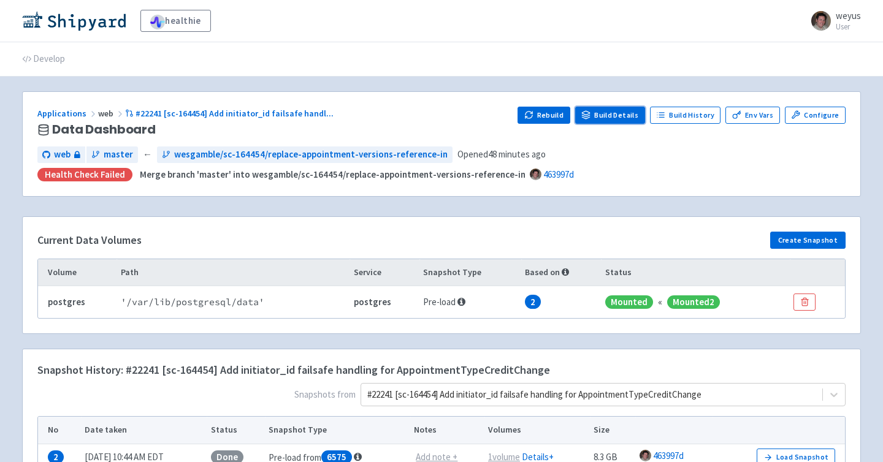
click at [603, 116] on link "Build Details" at bounding box center [610, 115] width 70 height 17
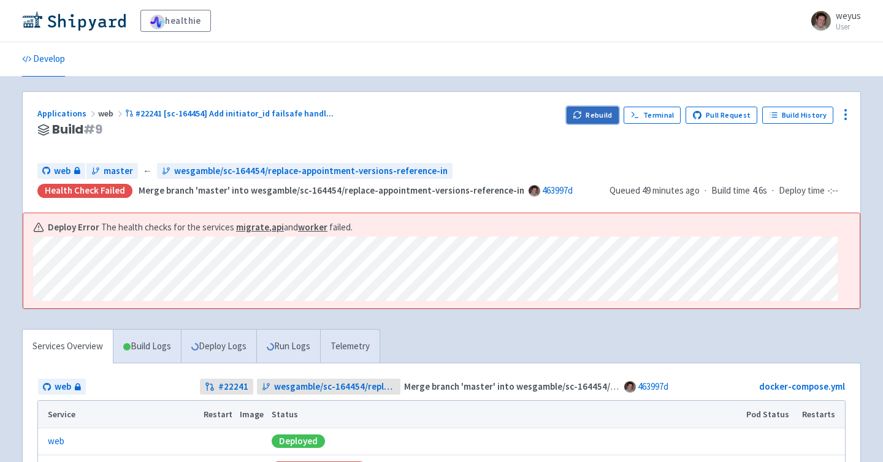
click at [599, 118] on button "Rebuild" at bounding box center [592, 115] width 53 height 17
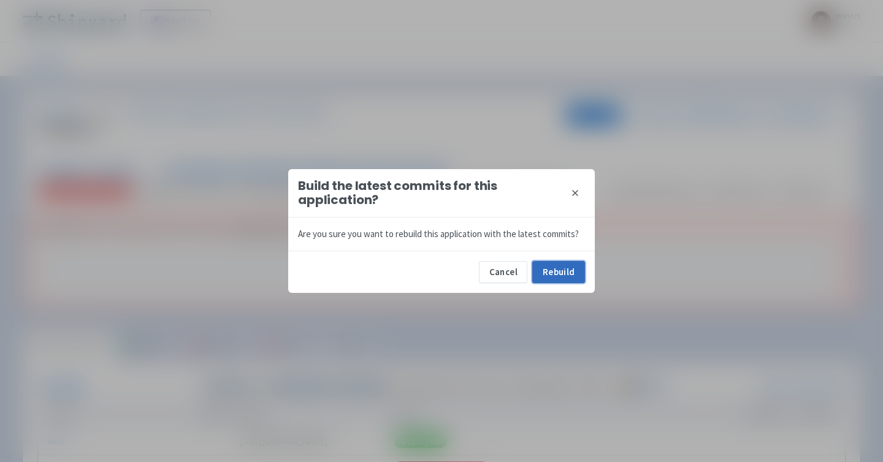
click at [560, 271] on button "Rebuild" at bounding box center [558, 272] width 53 height 22
